Goal: Communication & Community: Answer question/provide support

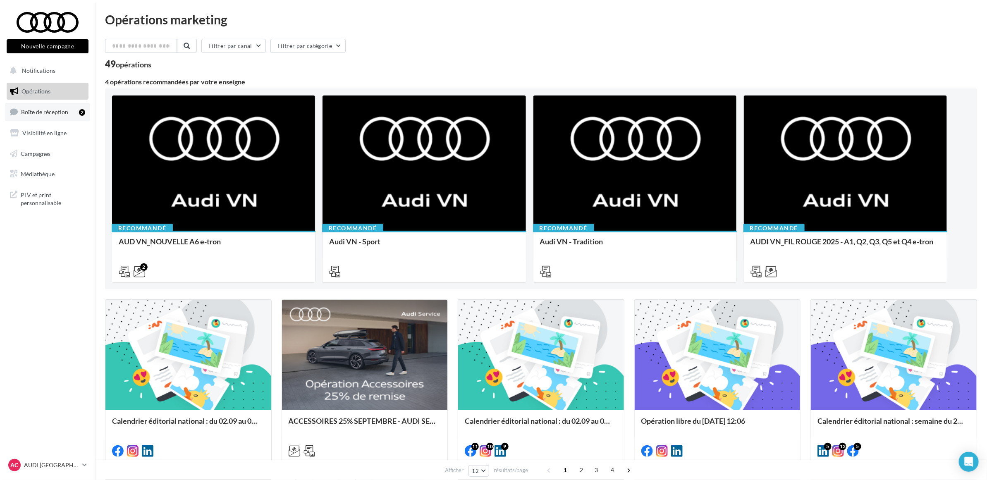
click at [50, 114] on span "Boîte de réception" at bounding box center [44, 111] width 47 height 7
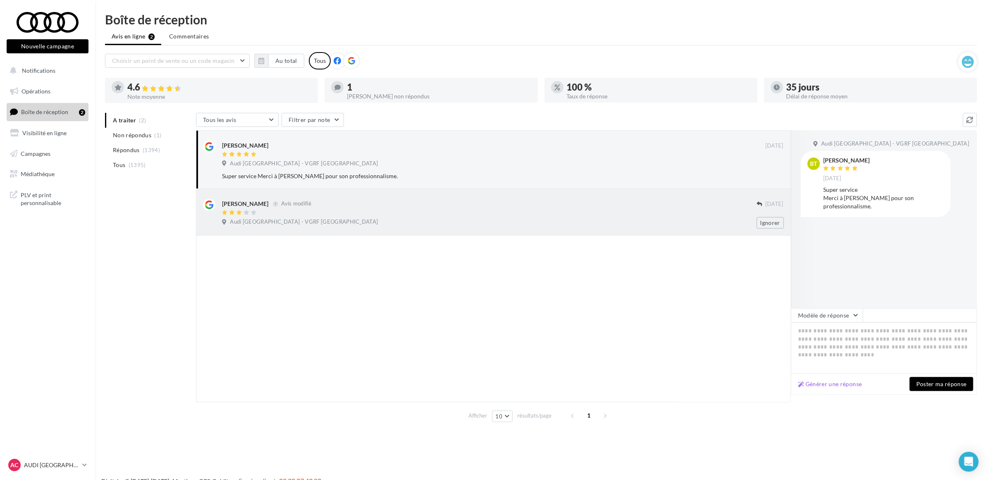
click at [308, 226] on div "Audi Clermont-Ferrand - VGRF Auvergne" at bounding box center [502, 222] width 561 height 9
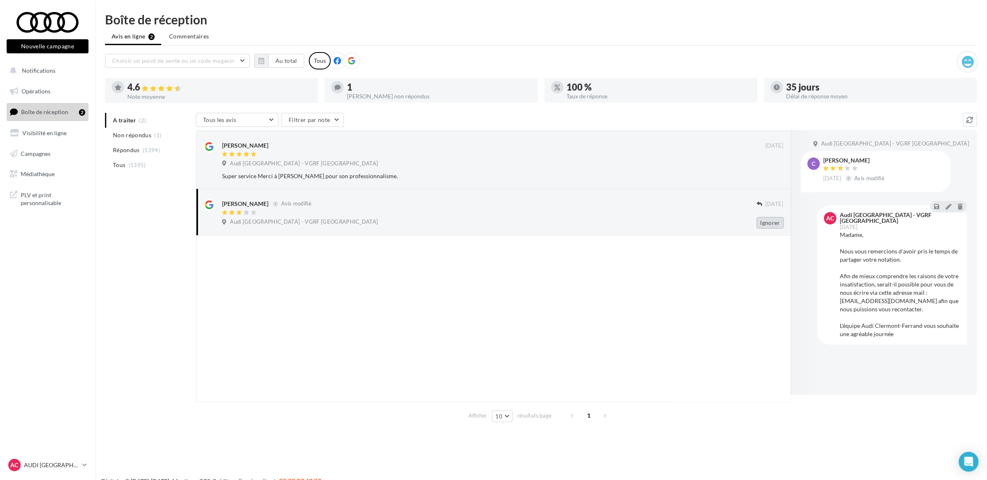
click at [761, 221] on button "Ignorer" at bounding box center [770, 223] width 27 height 12
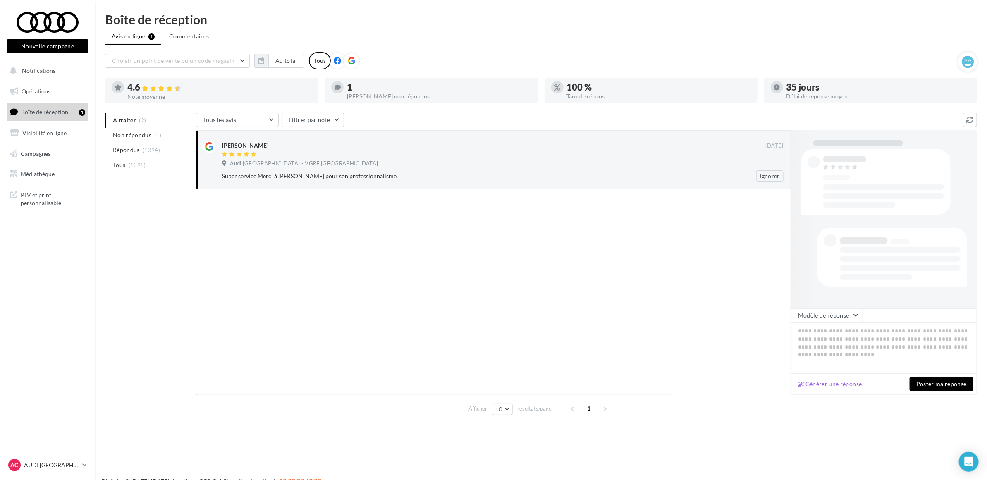
click at [427, 162] on div "Audi Clermont-Ferrand - VGRF Auvergne" at bounding box center [502, 164] width 561 height 9
drag, startPoint x: 484, startPoint y: 228, endPoint x: 487, endPoint y: 196, distance: 32.8
click at [487, 229] on div at bounding box center [493, 292] width 595 height 206
click at [486, 171] on div "Super service Merci à Guillaume BOYER pour son professionnalisme. Ignorer" at bounding box center [506, 176] width 568 height 12
drag, startPoint x: 483, startPoint y: 307, endPoint x: 446, endPoint y: 263, distance: 57.0
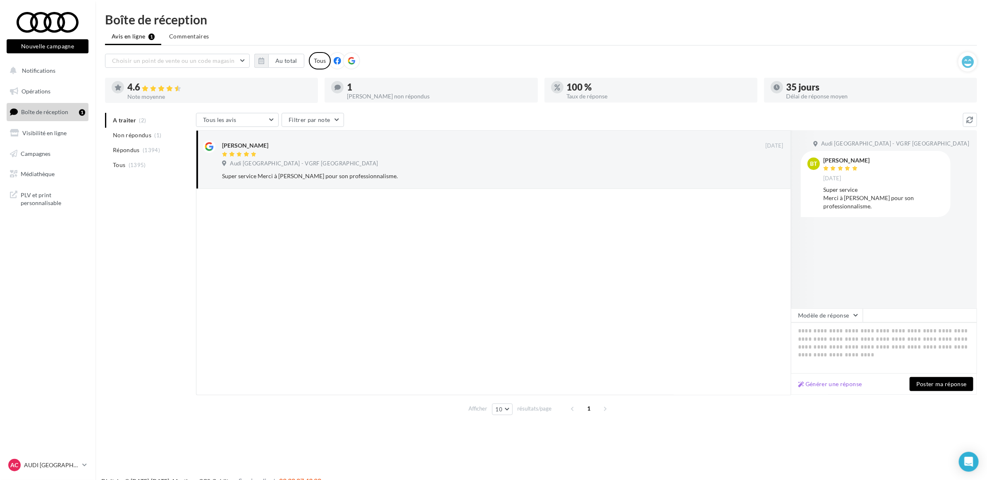
click at [483, 307] on div at bounding box center [493, 292] width 595 height 206
click at [315, 174] on div "Super service Merci à Guillaume BOYER pour son professionnalisme." at bounding box center [476, 176] width 508 height 8
click at [910, 360] on textarea at bounding box center [884, 347] width 186 height 51
paste textarea "**********"
type textarea "**********"
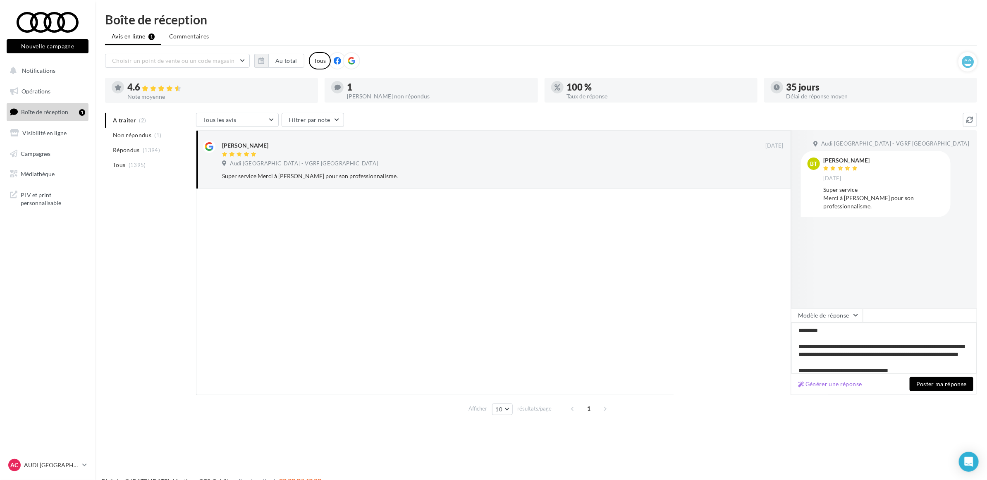
scroll to position [8, 0]
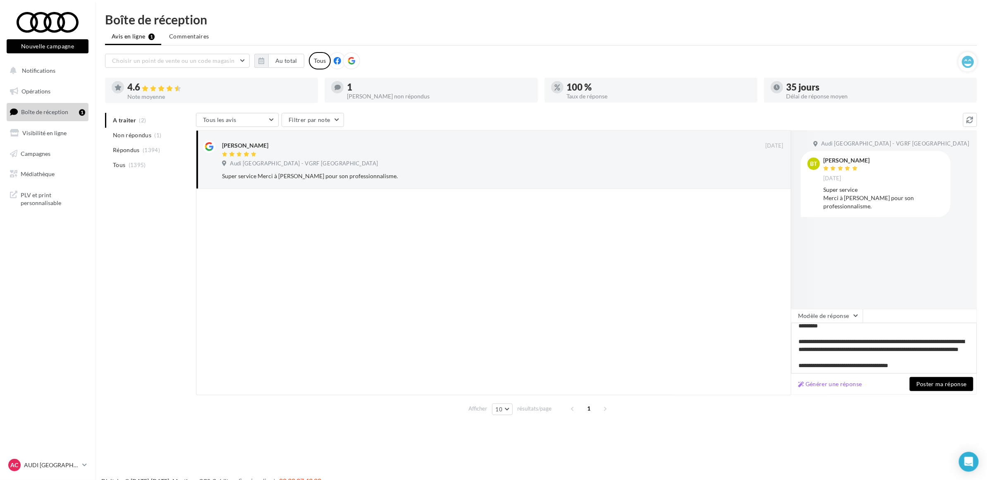
type textarea "**********"
click at [939, 377] on button "Poster ma réponse" at bounding box center [941, 384] width 64 height 14
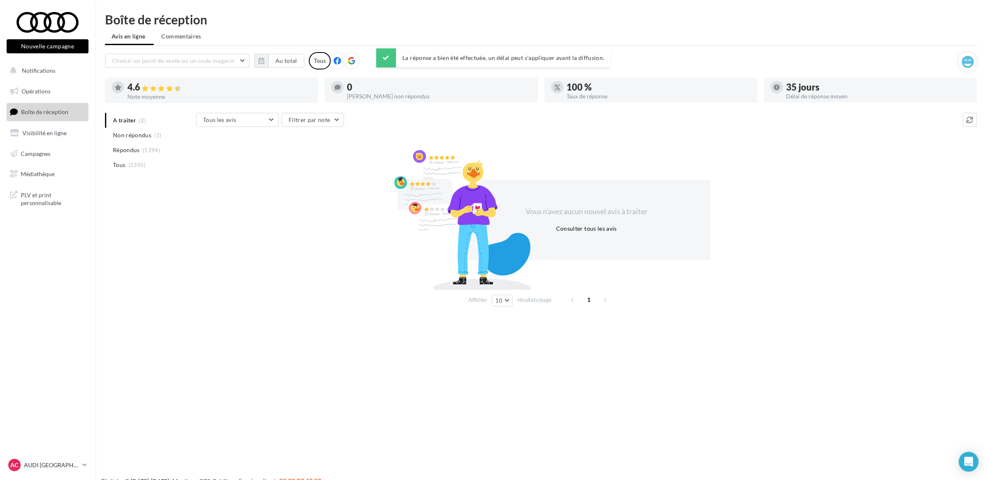
click at [487, 286] on div at bounding box center [462, 221] width 145 height 144
click at [34, 417] on nav "Nouvelle campagne Nouvelle campagne Notifications Opérations Boîte de réception…" at bounding box center [47, 240] width 95 height 480
click at [55, 462] on p "AUDI [GEOGRAPHIC_DATA]" at bounding box center [51, 465] width 55 height 8
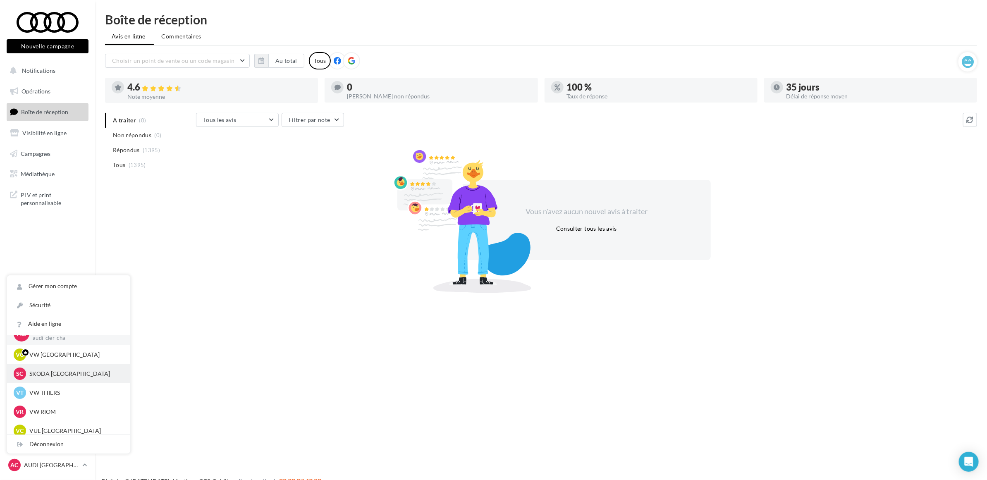
scroll to position [19, 0]
click at [59, 406] on p "VW RIOM" at bounding box center [74, 406] width 91 height 8
